Goal: Entertainment & Leisure: Browse casually

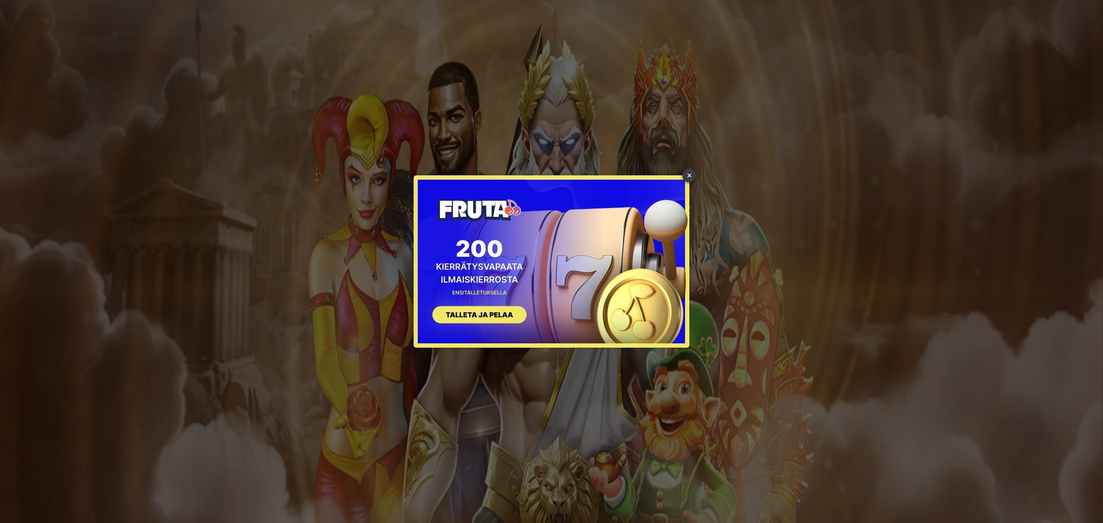
click at [687, 171] on link "×" at bounding box center [689, 175] width 14 height 14
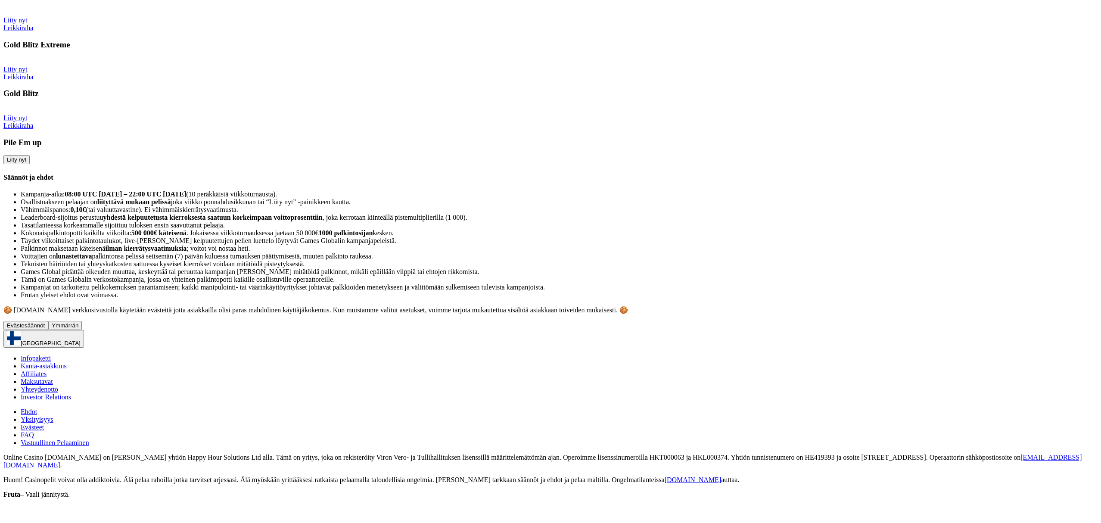
scroll to position [1034, 0]
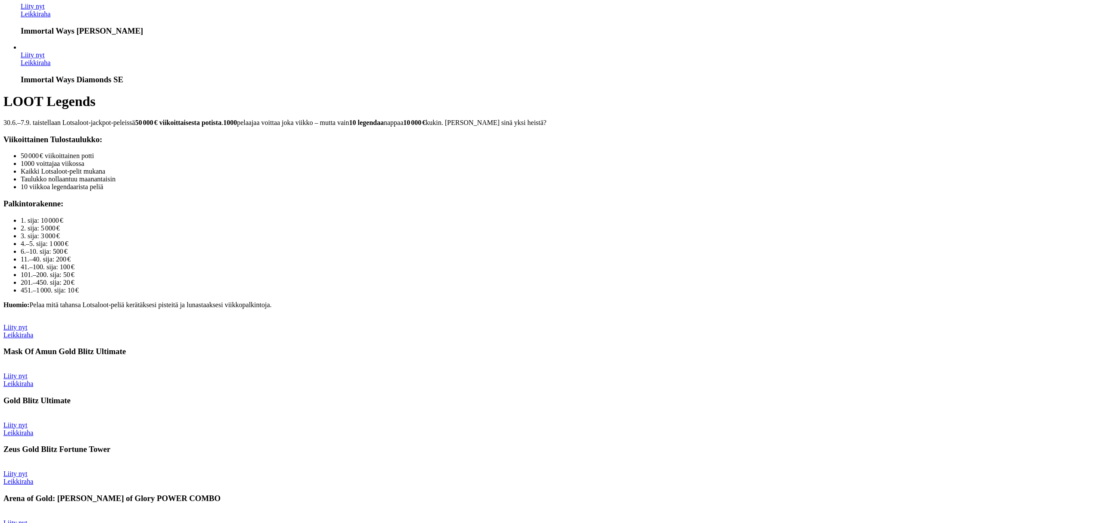
type input "*****"
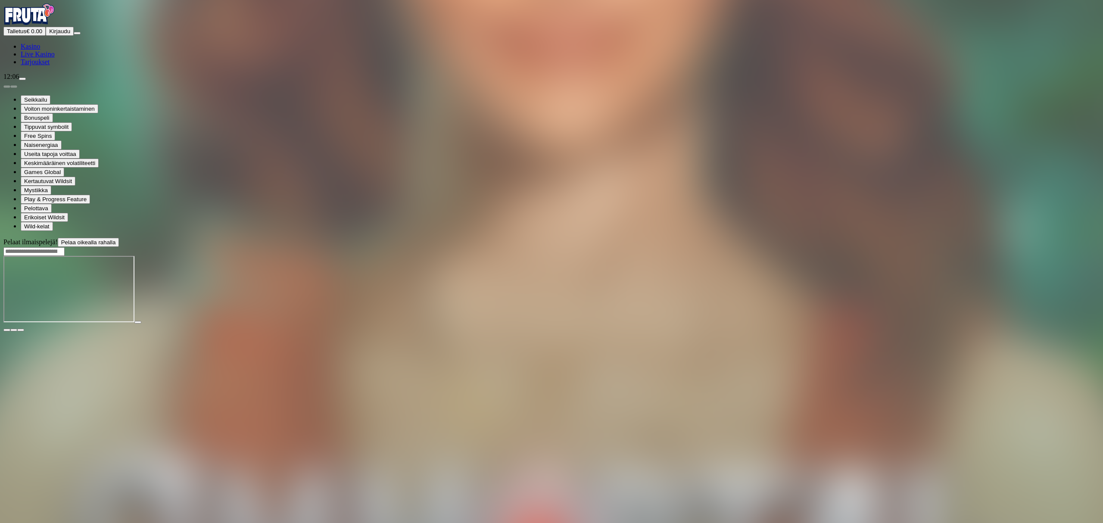
click at [51, 34] on span "Kirjaudu" at bounding box center [59, 31] width 21 height 6
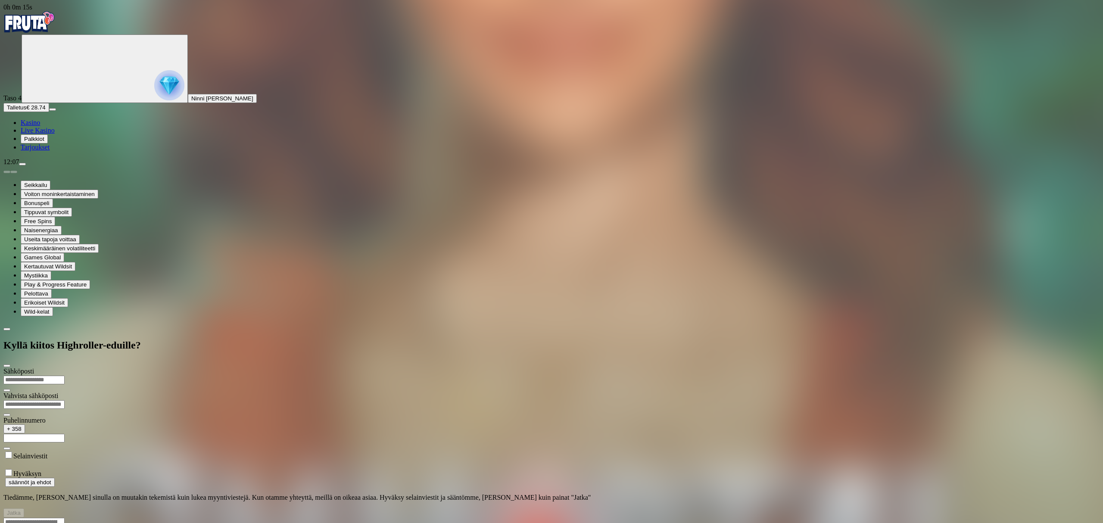
click at [643, 517] on div at bounding box center [551, 517] width 1096 height 0
click at [634, 517] on div at bounding box center [551, 517] width 1096 height 0
click at [583, 517] on div at bounding box center [551, 517] width 1096 height 0
click at [659, 517] on div at bounding box center [551, 517] width 1096 height 0
click at [633, 517] on div at bounding box center [551, 517] width 1096 height 0
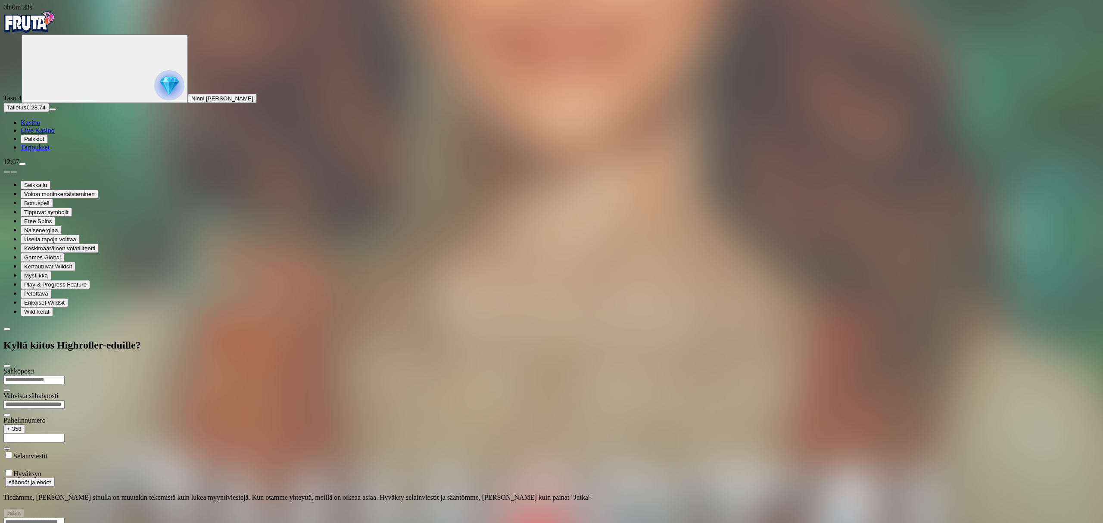
click at [633, 517] on div at bounding box center [551, 517] width 1096 height 0
click at [662, 517] on div at bounding box center [551, 517] width 1096 height 0
click at [491, 517] on div at bounding box center [551, 517] width 1096 height 0
click at [570, 517] on div at bounding box center [551, 517] width 1096 height 0
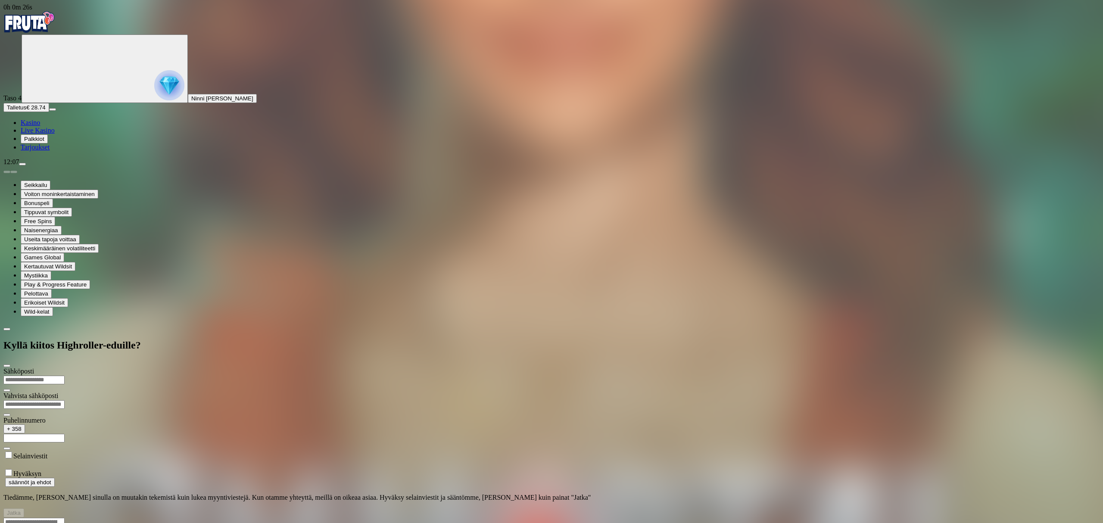
click at [632, 517] on div at bounding box center [551, 517] width 1096 height 0
click at [467, 517] on div at bounding box center [551, 517] width 1096 height 0
click at [40, 126] on span "Kasino" at bounding box center [30, 122] width 19 height 7
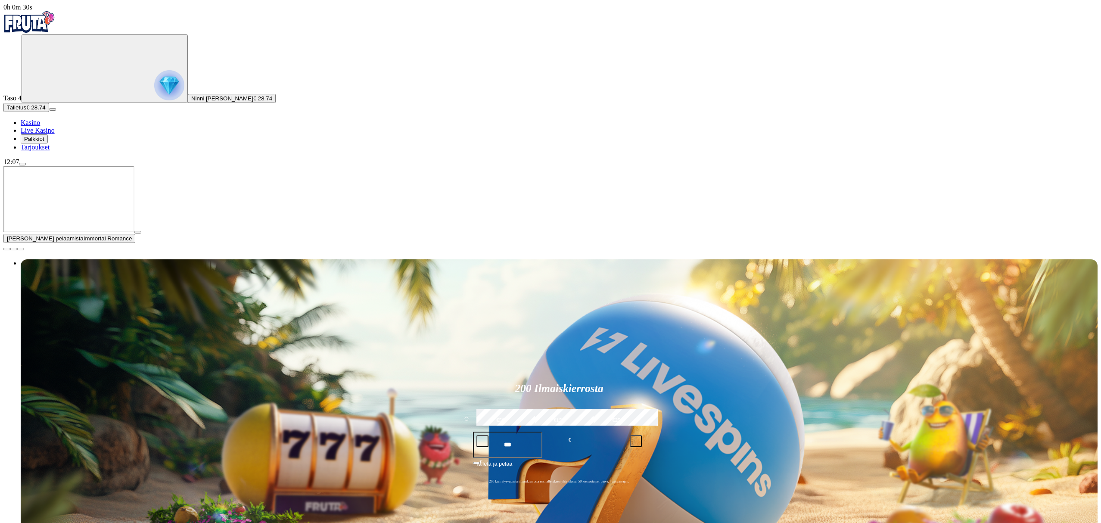
click at [50, 151] on span "Tarjoukset" at bounding box center [35, 146] width 29 height 7
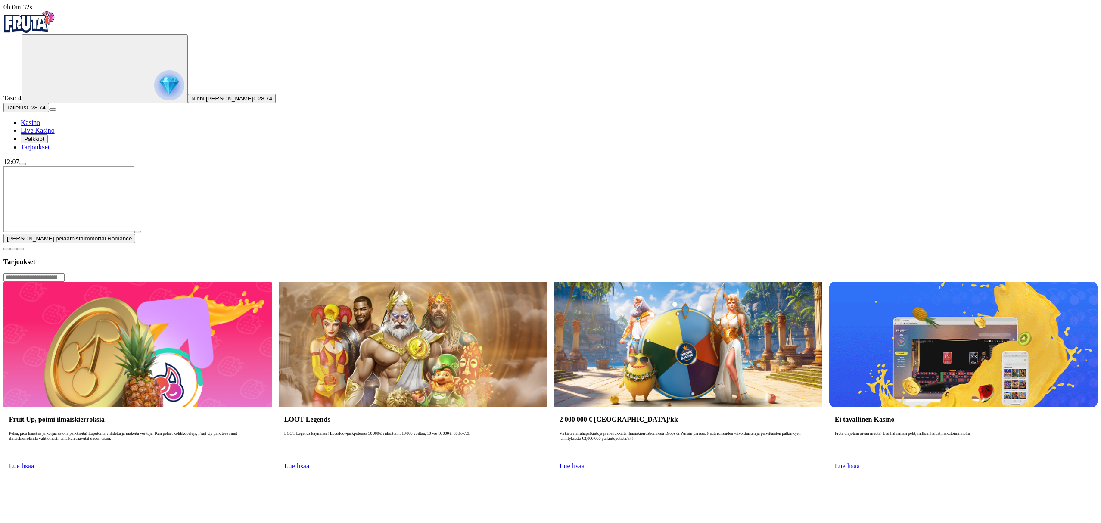
click at [309, 462] on span "Lue lisää" at bounding box center [296, 465] width 25 height 7
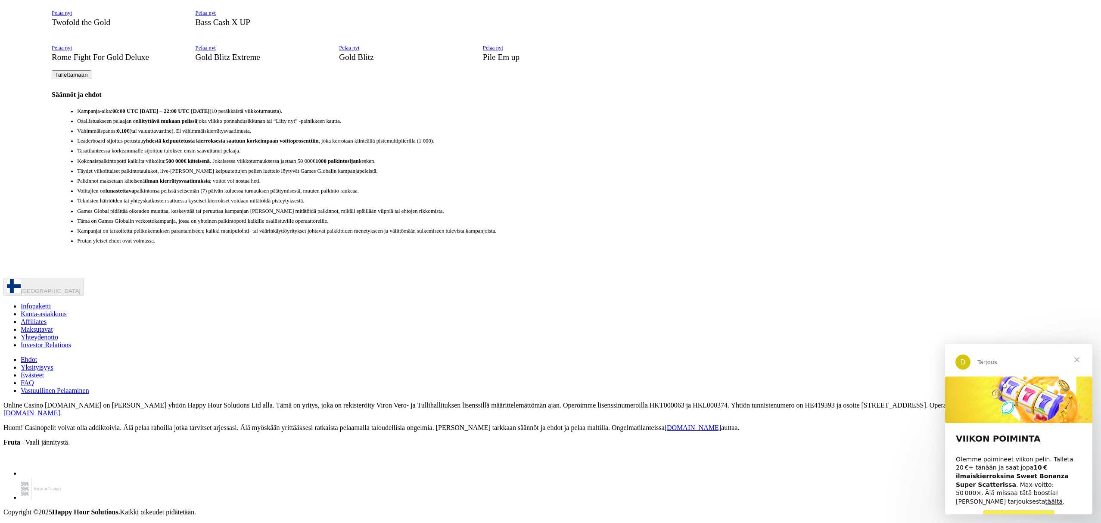
scroll to position [1436, 0]
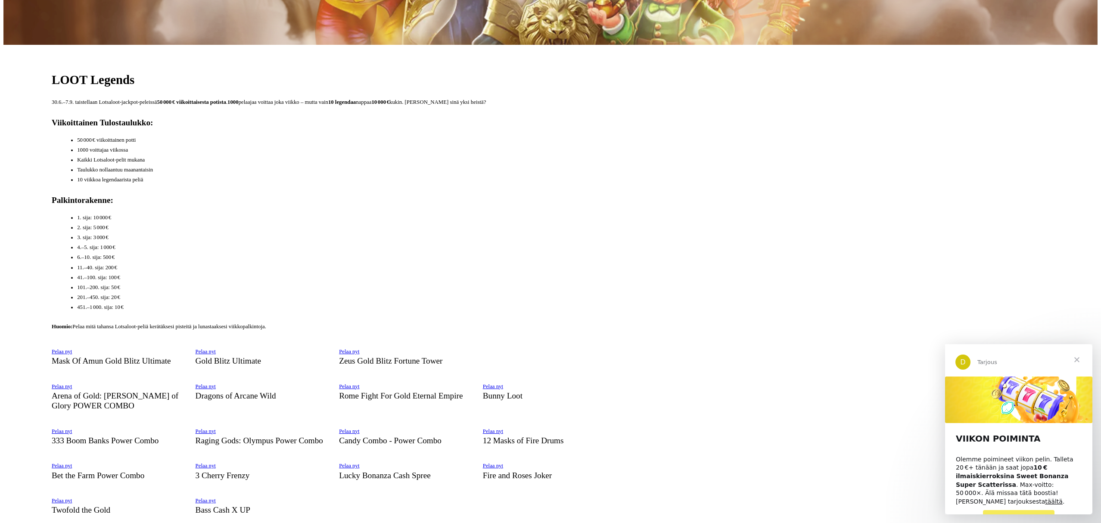
type input "****"
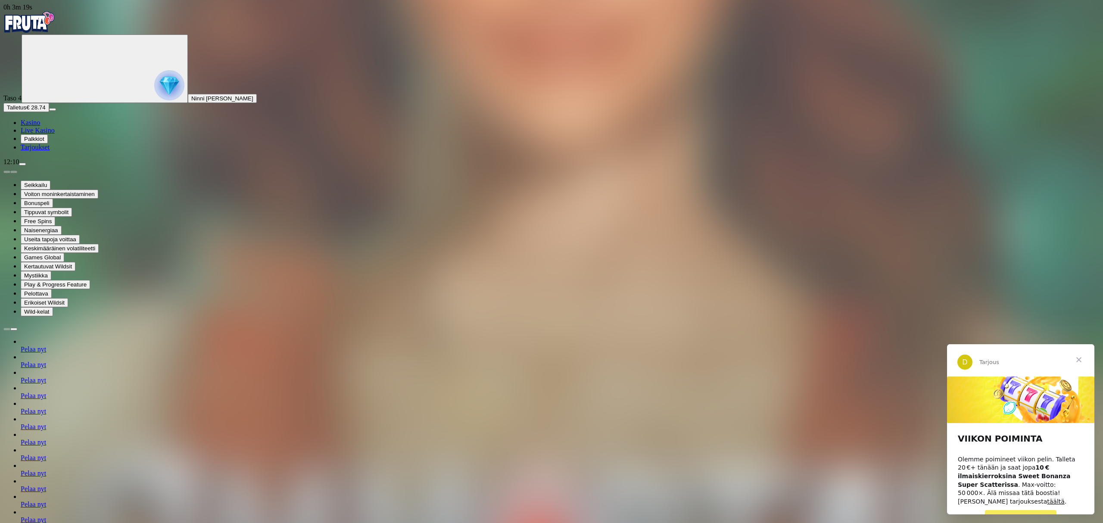
click at [1081, 361] on span "Sulje" at bounding box center [1078, 359] width 31 height 31
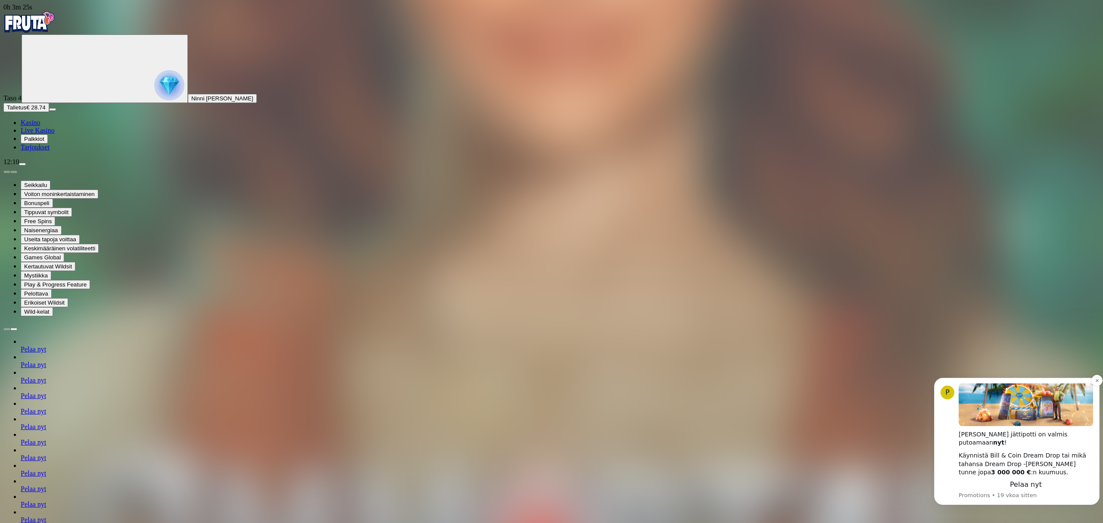
click at [1051, 426] on img "Message content" at bounding box center [1026, 404] width 134 height 42
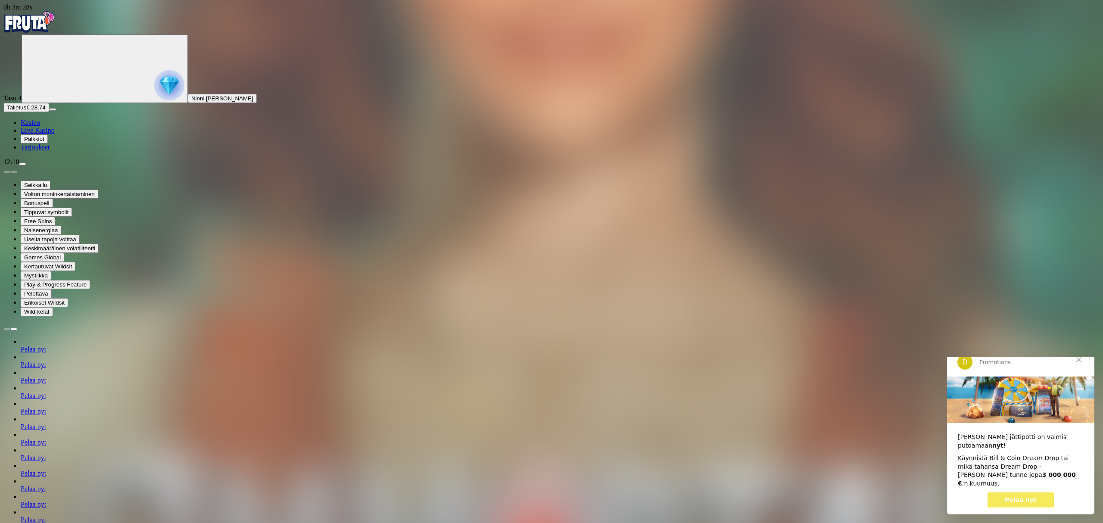
click at [1086, 371] on span "Sulje" at bounding box center [1078, 359] width 31 height 31
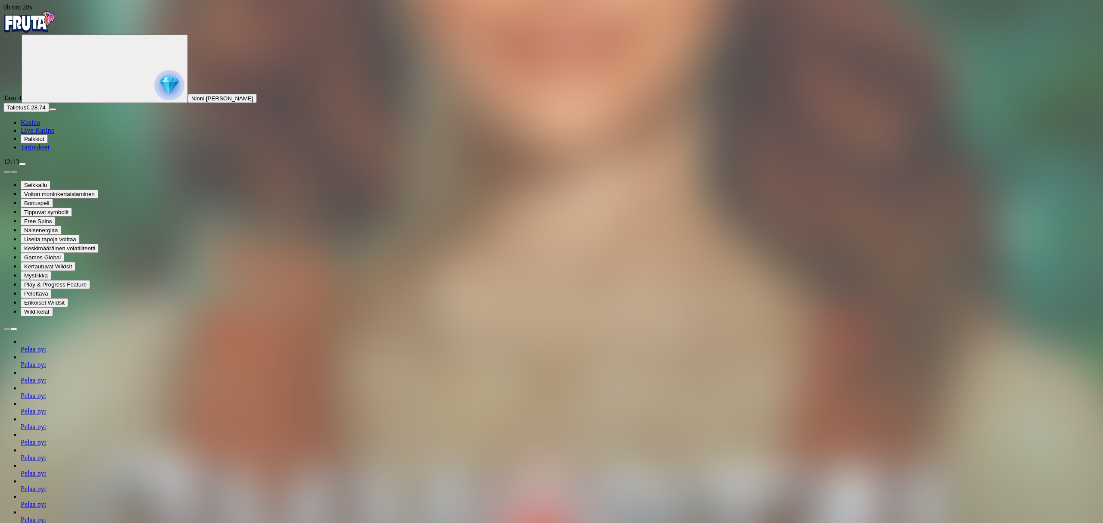
type input "**********"
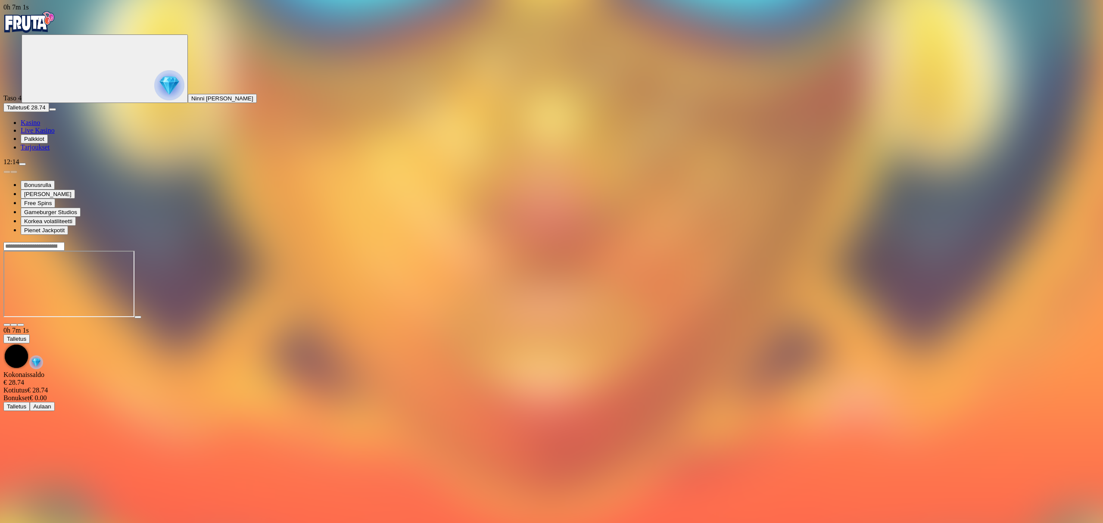
click at [65, 242] on input "Search" at bounding box center [33, 246] width 61 height 9
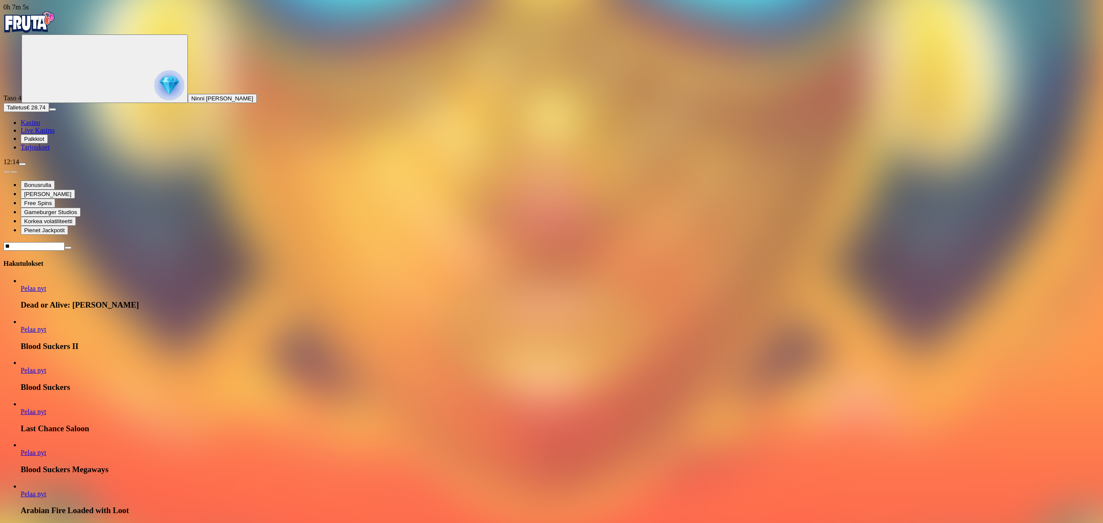
type input "*"
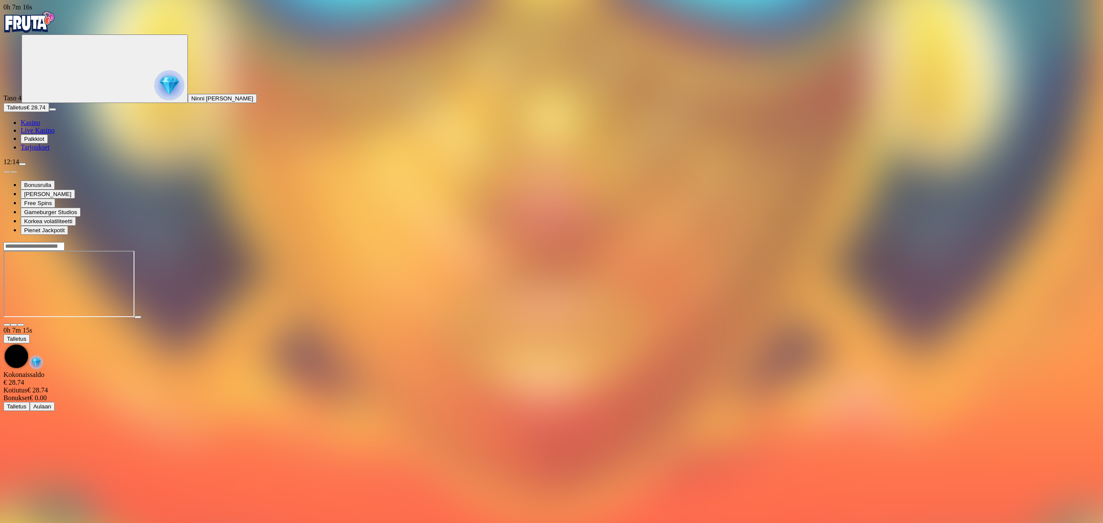
click at [45, 151] on span "Tarjoukset" at bounding box center [35, 146] width 29 height 7
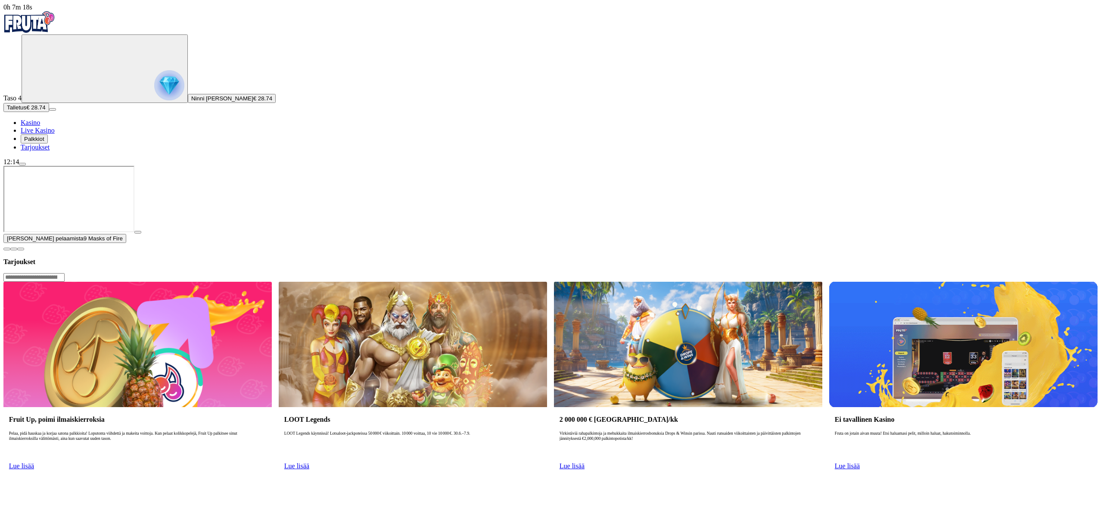
click at [309, 462] on span "Lue lisää" at bounding box center [296, 465] width 25 height 7
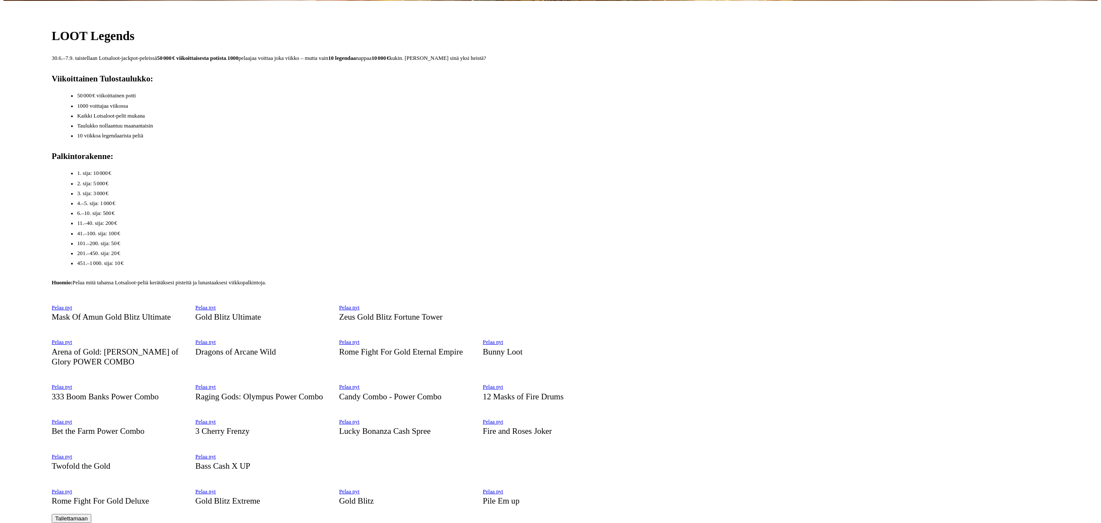
scroll to position [862, 0]
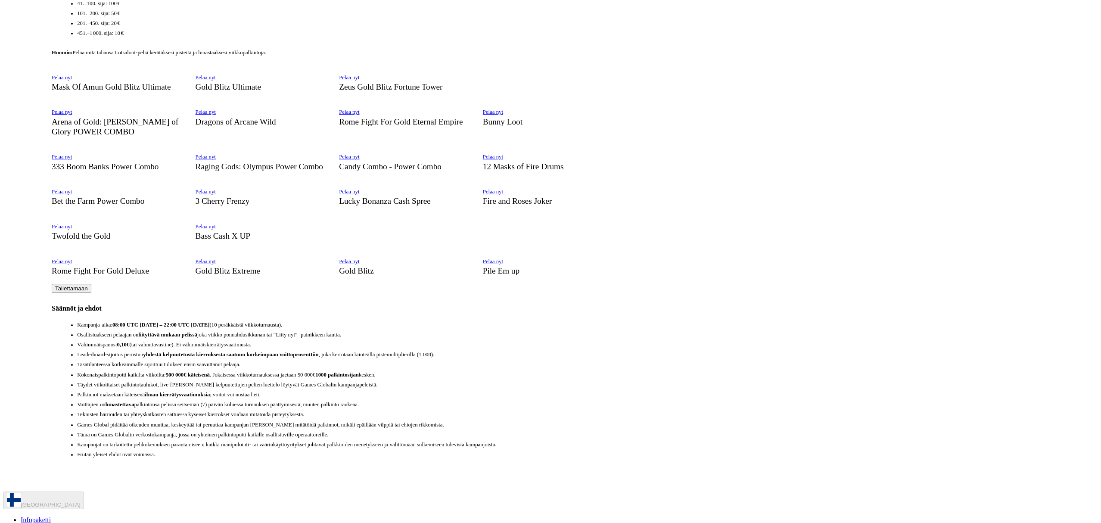
click at [503, 160] on span "Pelaa nyt" at bounding box center [493, 157] width 20 height 6
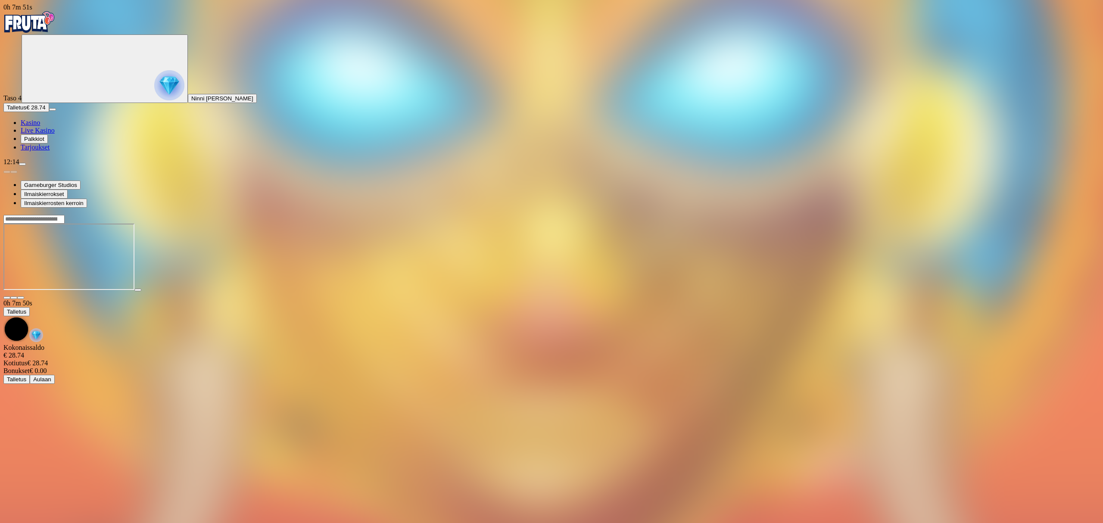
click at [50, 151] on span "Tarjoukset" at bounding box center [35, 146] width 29 height 7
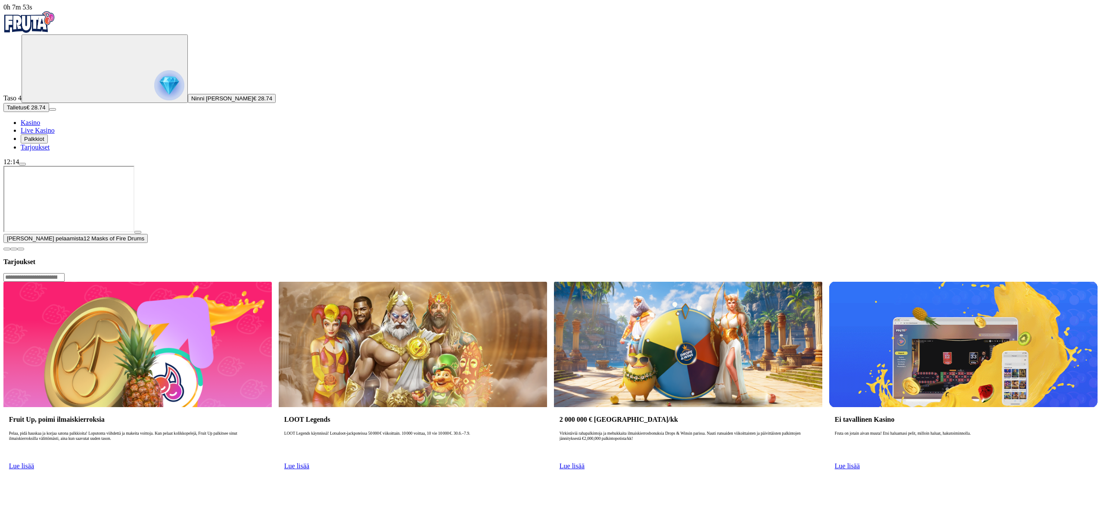
click at [309, 462] on link "Lue lisää" at bounding box center [296, 465] width 25 height 7
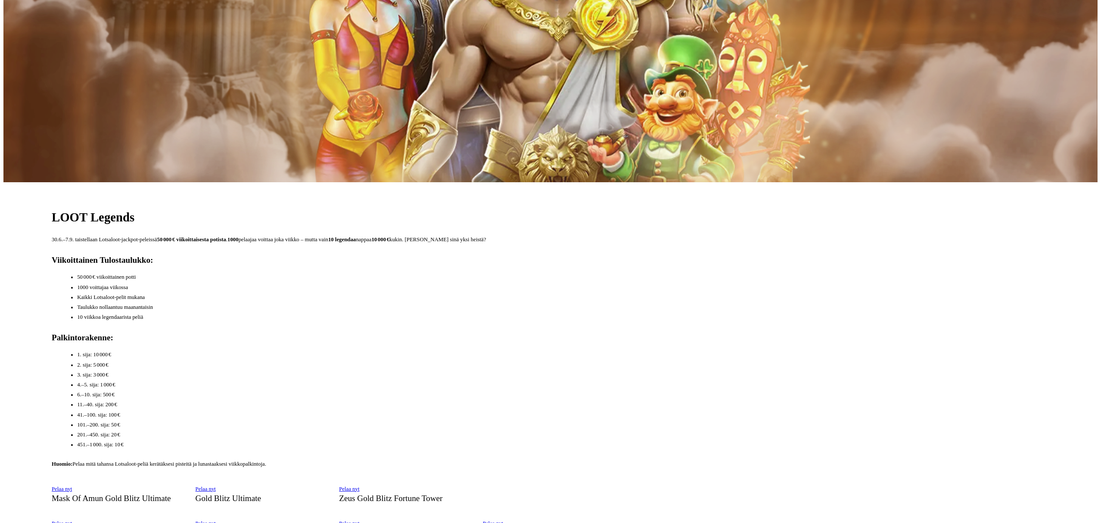
scroll to position [632, 0]
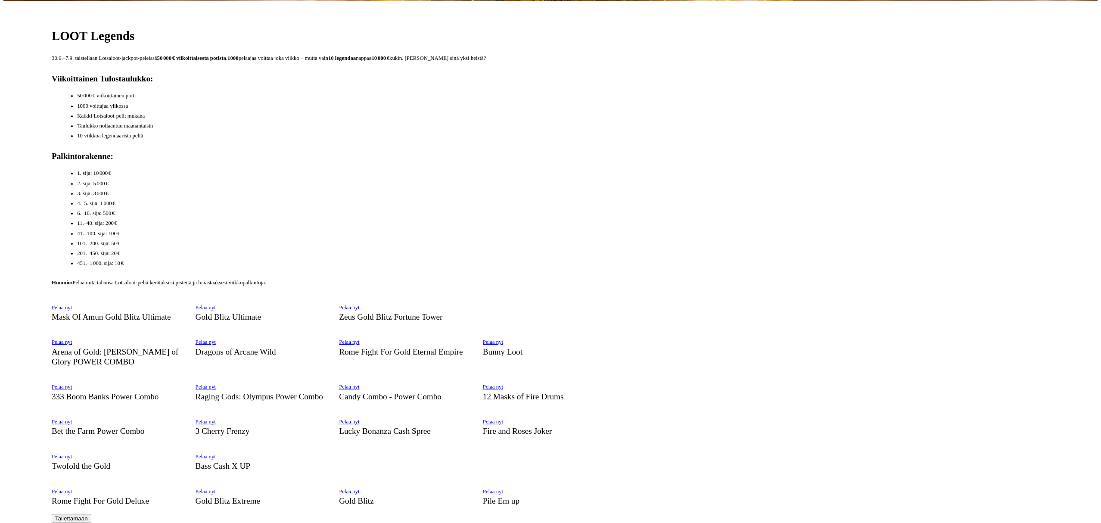
click at [216, 305] on span "Pelaa nyt" at bounding box center [206, 308] width 20 height 6
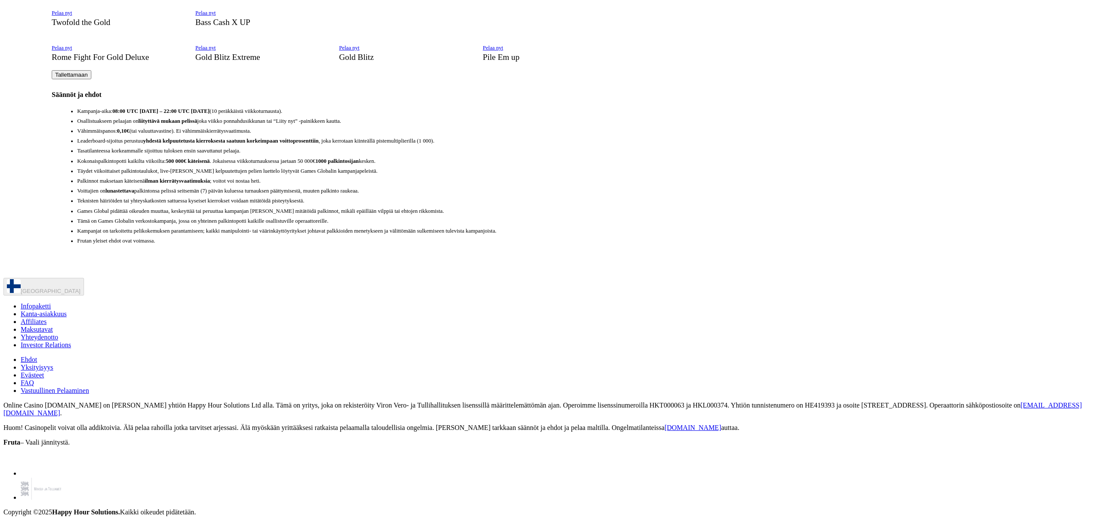
scroll to position [1264, 0]
click at [359, 51] on link "Pelaa nyt" at bounding box center [349, 48] width 20 height 6
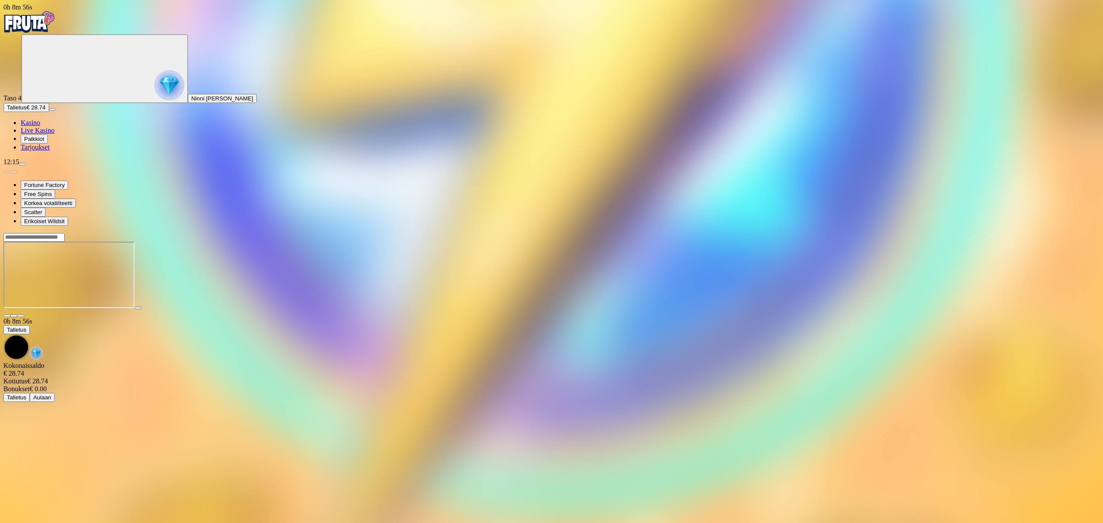
click at [834, 233] on div at bounding box center [551, 237] width 1096 height 9
click at [65, 233] on input "Search" at bounding box center [33, 237] width 61 height 9
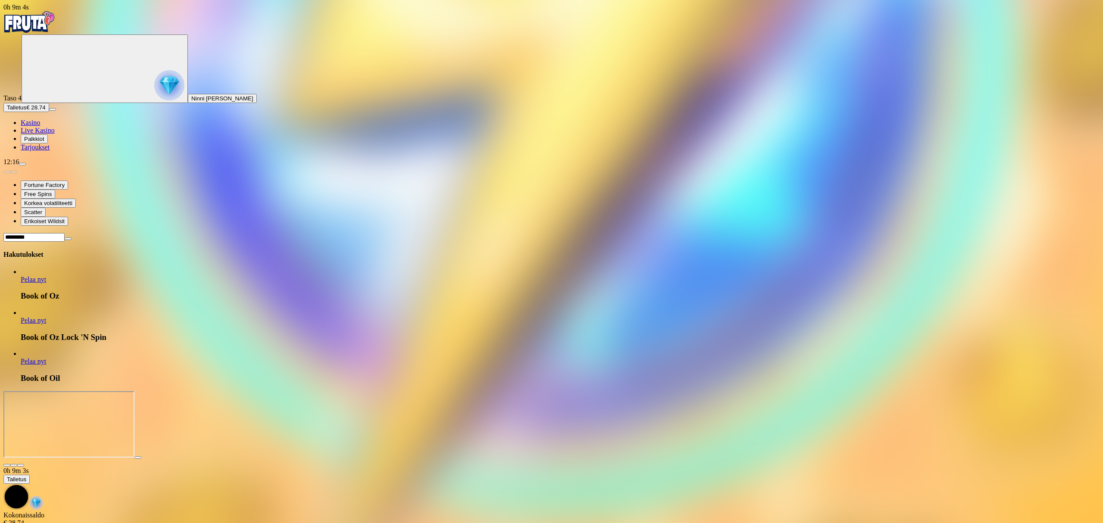
type input "*********"
click at [46, 276] on link "Pelaa nyt" at bounding box center [33, 279] width 25 height 7
